Goal: Task Accomplishment & Management: Complete application form

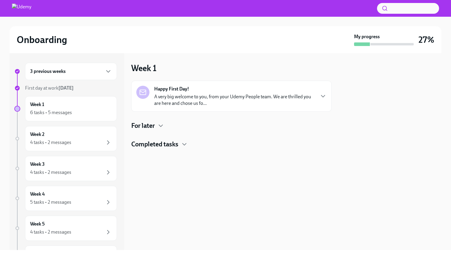
click at [198, 97] on p "A very big welcome to you, from your Udemy People team. We are thrilled you are…" at bounding box center [234, 99] width 161 height 13
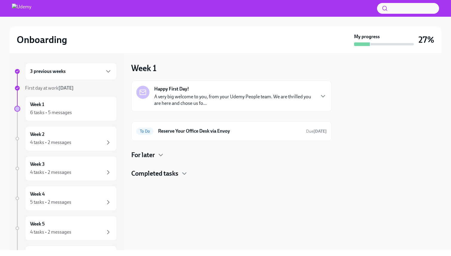
click at [61, 70] on h6 "3 previous weeks" at bounding box center [48, 71] width 36 height 7
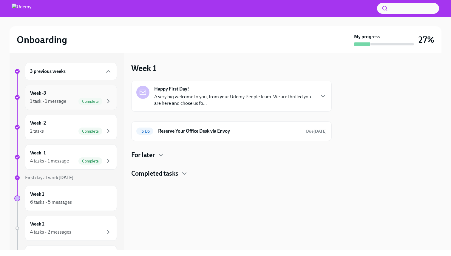
click at [90, 105] on div "Week -3 1 task • 1 message Complete" at bounding box center [71, 97] width 92 height 25
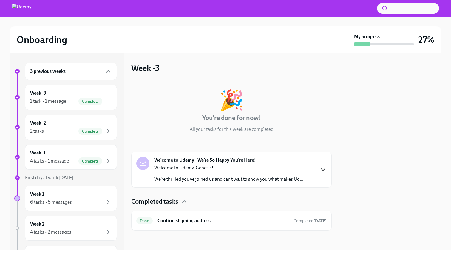
click at [320, 171] on icon "button" at bounding box center [323, 169] width 7 height 7
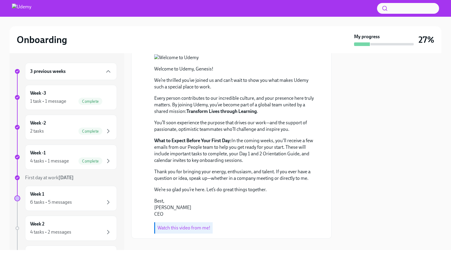
scroll to position [213, 0]
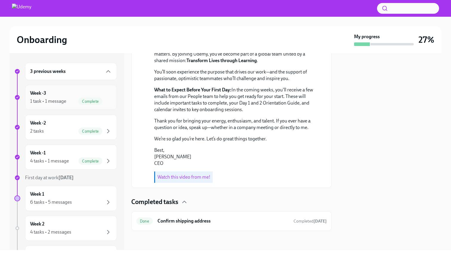
click at [90, 100] on span "Complete" at bounding box center [90, 101] width 24 height 4
click at [95, 123] on div "Week -2 2 tasks Complete" at bounding box center [71, 127] width 82 height 15
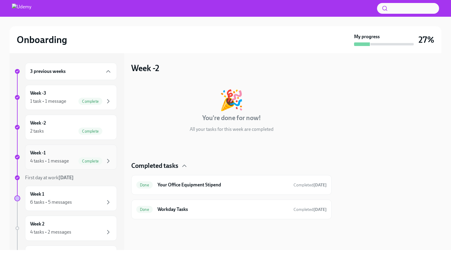
click at [100, 153] on div "Week -1 4 tasks • 1 message Complete" at bounding box center [71, 156] width 82 height 15
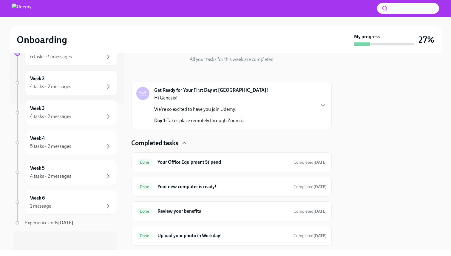
scroll to position [84, 0]
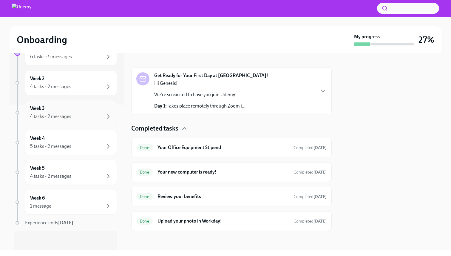
click at [88, 120] on div "4 tasks • 2 messages" at bounding box center [71, 116] width 82 height 7
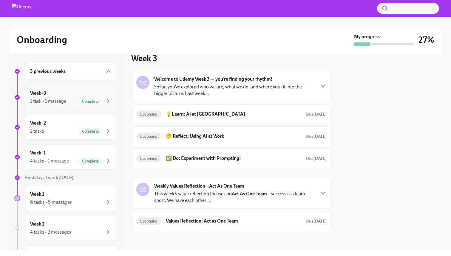
click at [71, 102] on div "1 task • 1 message Complete" at bounding box center [71, 101] width 82 height 7
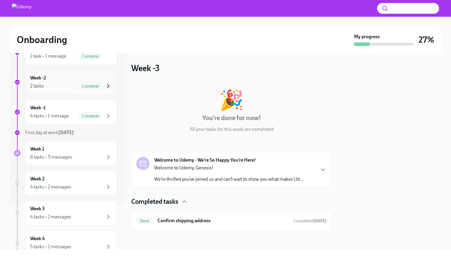
scroll to position [61, 0]
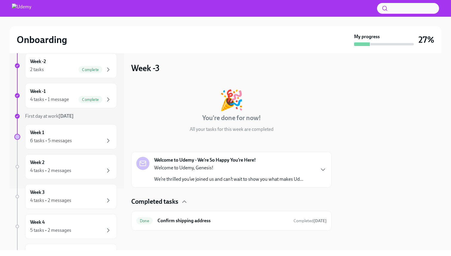
click at [173, 188] on div "🎉 You're done for now! All your tasks for this week are completed Welcome to Ud…" at bounding box center [231, 156] width 201 height 150
click at [175, 172] on div "Welcome to Udemy, Genesis! We’re thrilled you’ve joined us and can’t wait to sh…" at bounding box center [228, 173] width 149 height 18
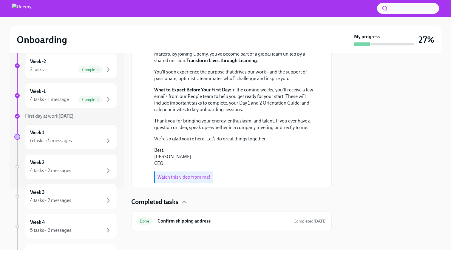
scroll to position [213, 0]
click at [172, 221] on h6 "Confirm shipping address" at bounding box center [223, 221] width 131 height 7
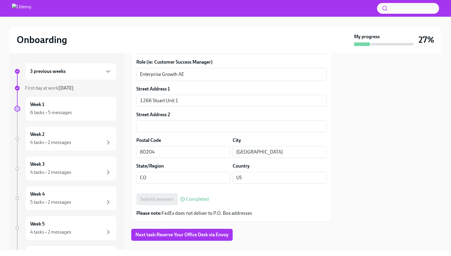
scroll to position [220, 0]
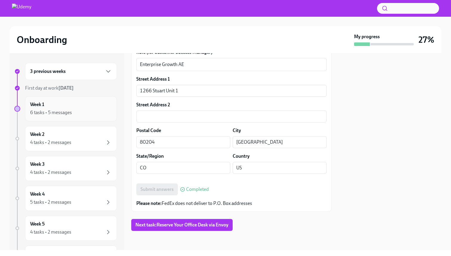
click at [62, 109] on div "6 tasks • 5 messages" at bounding box center [51, 112] width 42 height 7
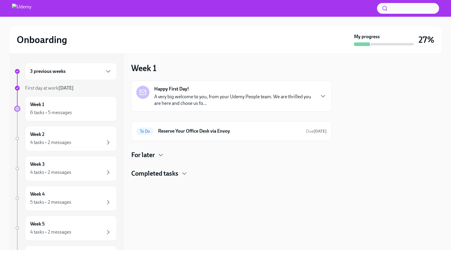
click at [175, 99] on p "A very big welcome to you, from your Udemy People team. We are thrilled you are…" at bounding box center [234, 99] width 161 height 13
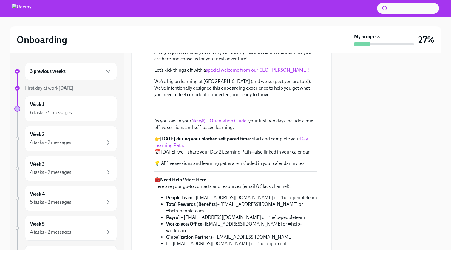
scroll to position [129, 0]
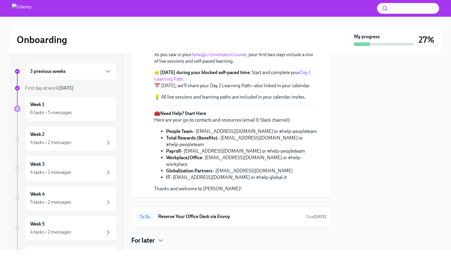
click at [215, 57] on link "New@U Orientation Guide" at bounding box center [219, 55] width 55 height 6
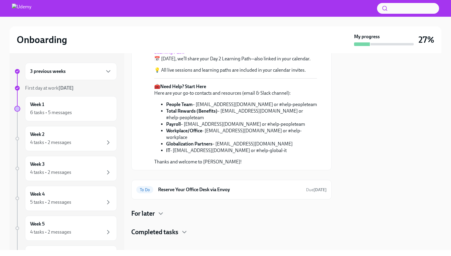
scroll to position [234, 0]
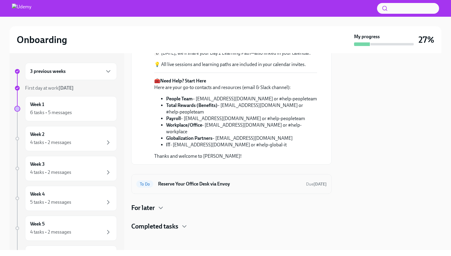
click at [181, 187] on h6 "Reserve Your Office Desk via Envoy" at bounding box center [229, 184] width 143 height 7
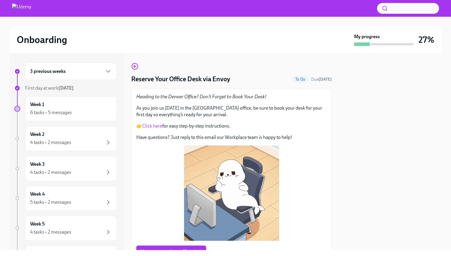
scroll to position [32, 0]
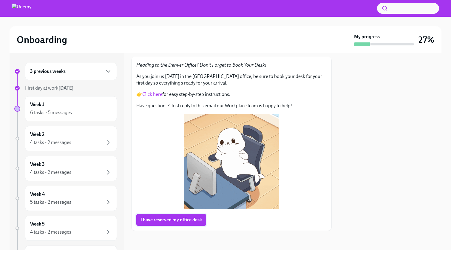
click at [175, 221] on span "I have reserved my office desk" at bounding box center [171, 220] width 61 height 6
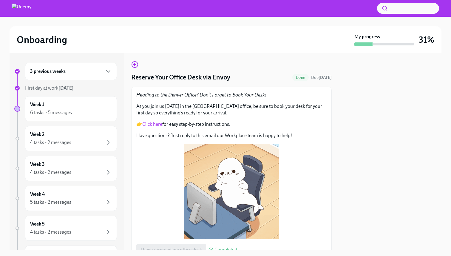
scroll to position [0, 0]
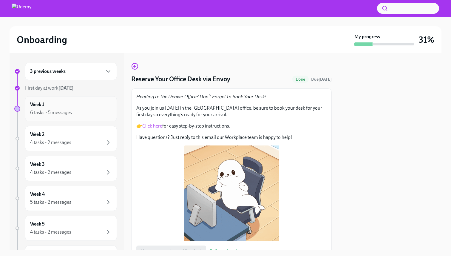
click at [93, 110] on div "6 tasks • 5 messages" at bounding box center [71, 112] width 82 height 7
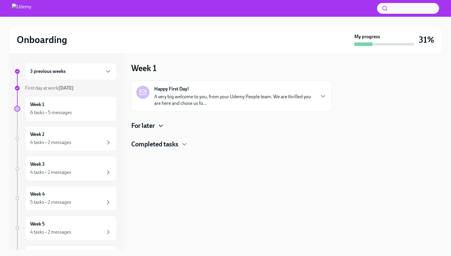
click at [162, 126] on icon "button" at bounding box center [161, 126] width 4 height 2
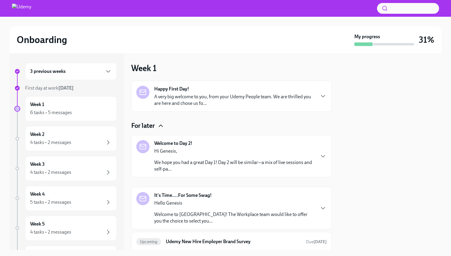
scroll to position [27, 0]
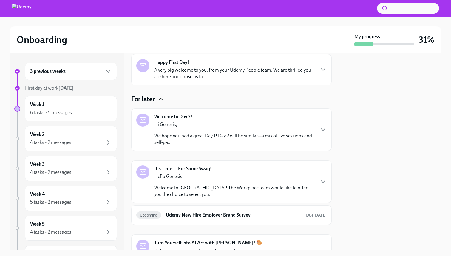
click at [205, 73] on p "A very big welcome to you, from your Udemy People team. We are thrilled you are…" at bounding box center [234, 73] width 161 height 13
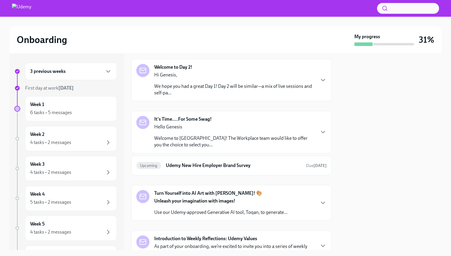
scroll to position [335, 0]
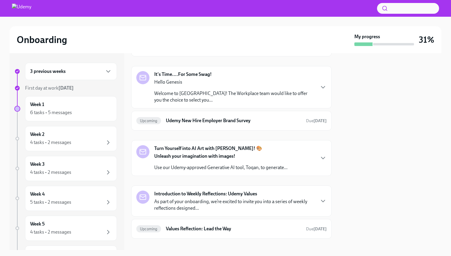
click at [211, 51] on p "We hope you had a great Day 1! Day 2 will be similar—a mix of live sessions and…" at bounding box center [234, 44] width 161 height 13
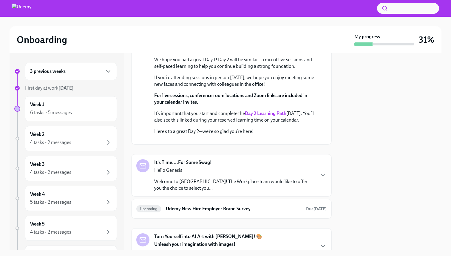
click at [264, 116] on strong "Day 2 Learning Path" at bounding box center [265, 113] width 41 height 6
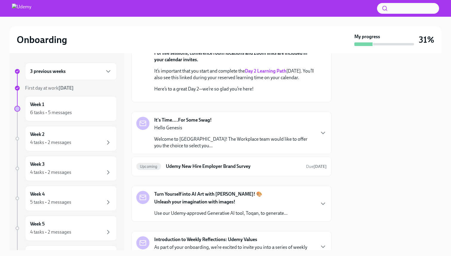
scroll to position [386, 0]
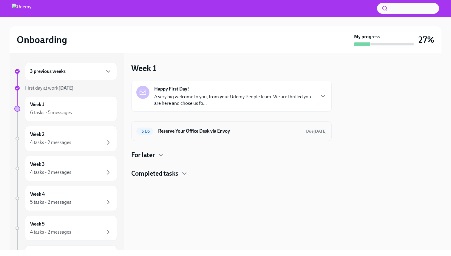
click at [181, 133] on h6 "Reserve Your Office Desk via Envoy" at bounding box center [229, 131] width 143 height 7
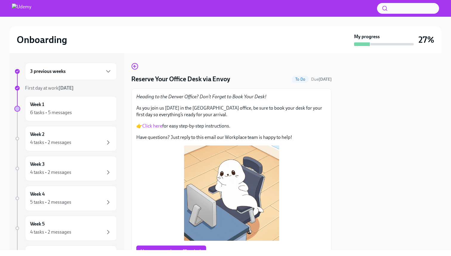
click at [153, 124] on link "Click here" at bounding box center [152, 126] width 20 height 6
click at [221, 79] on h4 "Reserve Your Office Desk via Envoy" at bounding box center [180, 79] width 99 height 9
copy h4 "Envoy"
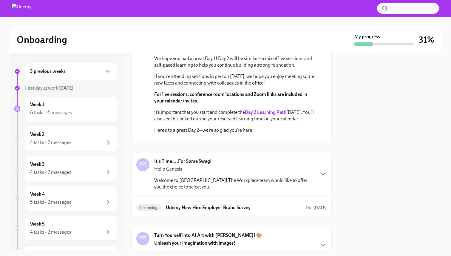
scroll to position [328, 0]
